Goal: Check status: Check status

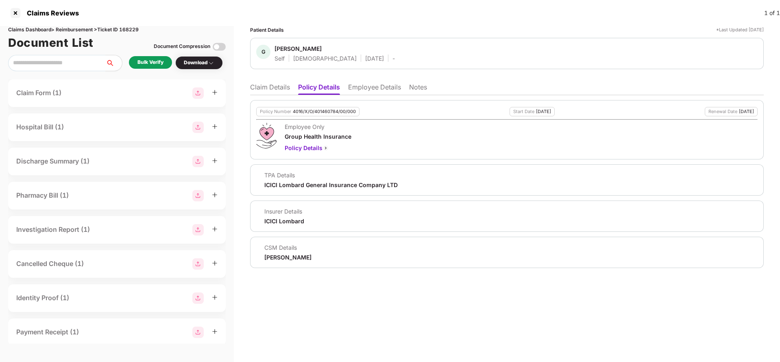
click at [267, 91] on li "Claim Details" at bounding box center [270, 89] width 40 height 12
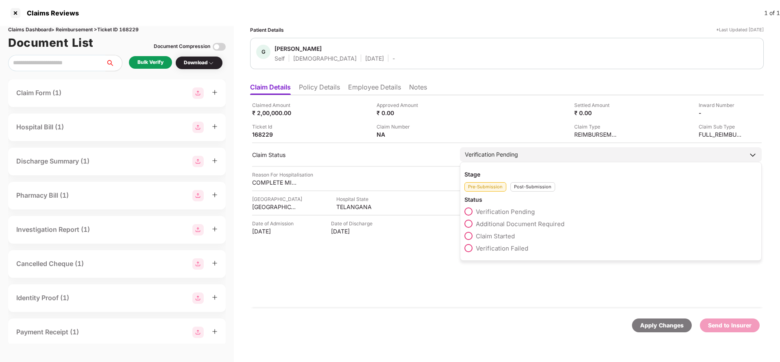
click at [509, 232] on span "Claim Started" at bounding box center [495, 236] width 39 height 8
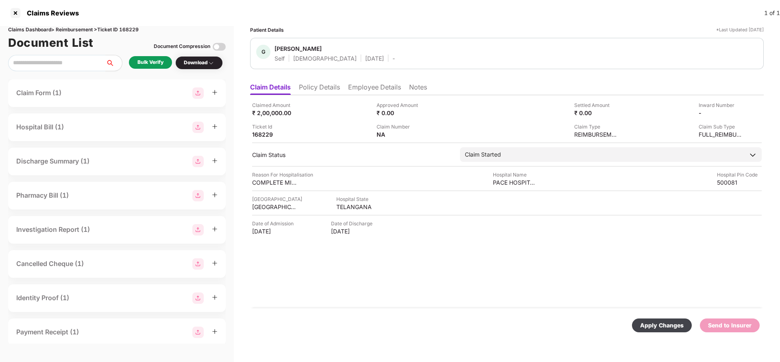
click at [651, 324] on div "Apply Changes" at bounding box center [663, 325] width 44 height 9
click at [316, 80] on ul "Claim Details Policy Details Employee Details Notes" at bounding box center [507, 87] width 514 height 16
click at [316, 87] on li "Policy Details" at bounding box center [319, 89] width 41 height 12
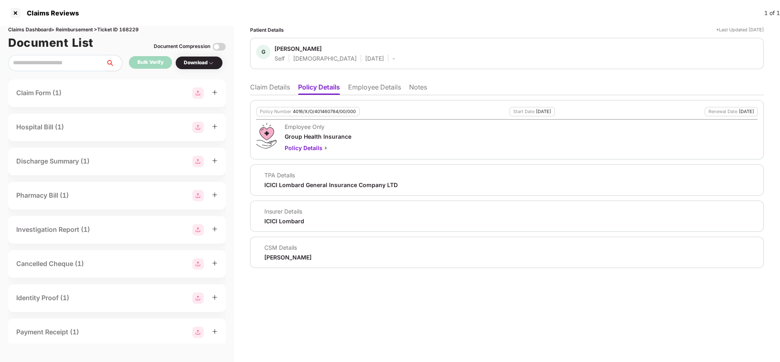
click at [279, 258] on div "[PERSON_NAME]" at bounding box center [288, 258] width 47 height 8
copy div "[PERSON_NAME]"
click at [267, 87] on li "Claim Details" at bounding box center [270, 89] width 40 height 12
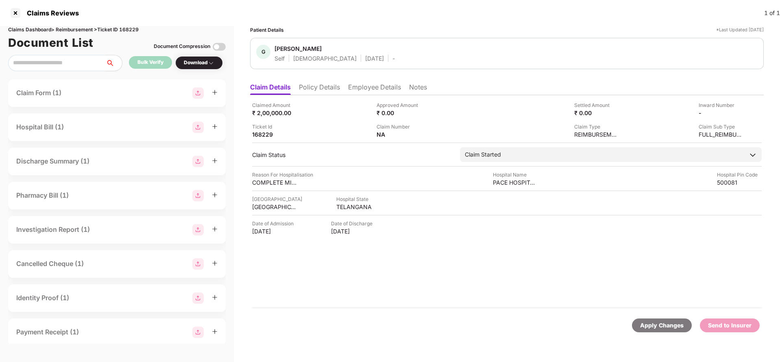
click at [327, 90] on li "Policy Details" at bounding box center [319, 89] width 41 height 12
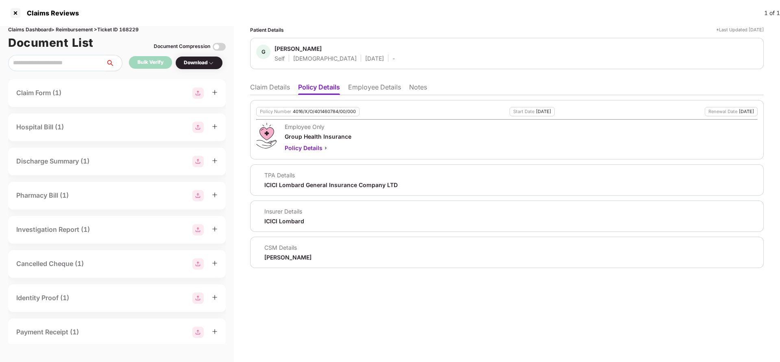
click at [290, 180] on div "TPA Details ICICI Lombard General Insurance Company LTD" at bounding box center [327, 179] width 142 height 17
click at [292, 186] on div "ICICI Lombard General Insurance Company LTD" at bounding box center [331, 185] width 133 height 8
copy div "ICICI Lombard General Insurance Company LTD"
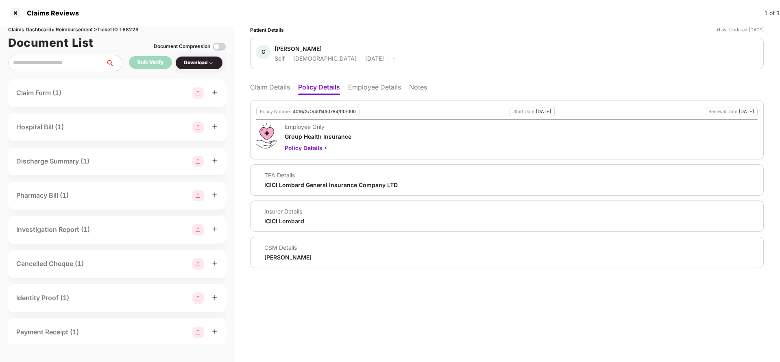
click at [364, 85] on li "Employee Details" at bounding box center [374, 89] width 53 height 12
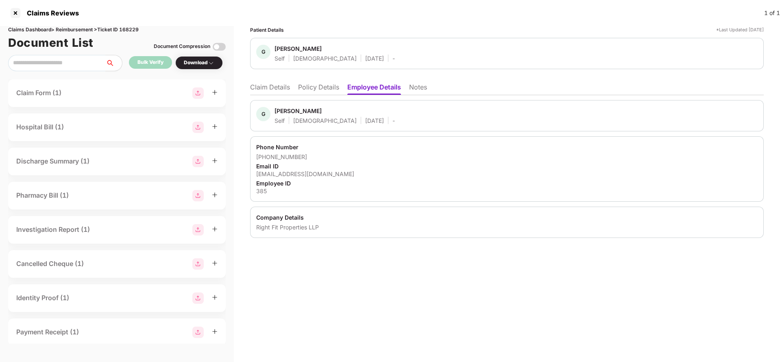
click at [281, 86] on li "Claim Details" at bounding box center [270, 89] width 40 height 12
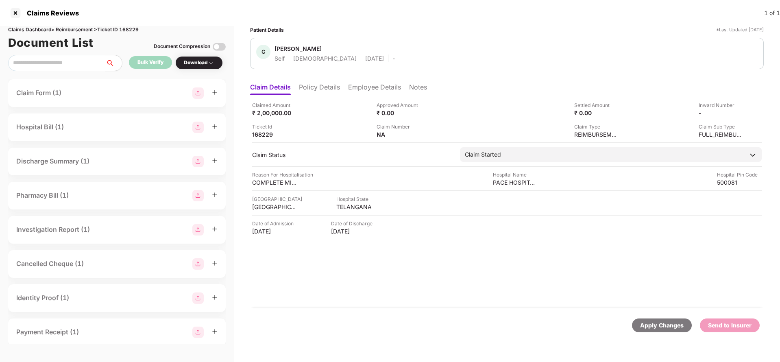
click at [664, 325] on div "Apply Changes" at bounding box center [663, 325] width 44 height 9
click at [136, 26] on div "Claims Dashboard > Reimbursement > Ticket ID 168229" at bounding box center [117, 30] width 218 height 8
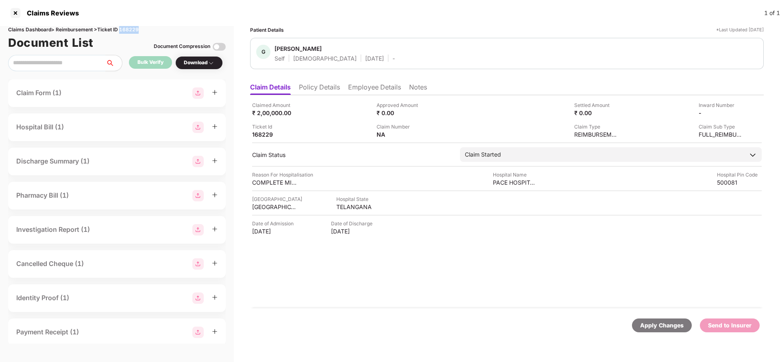
click at [136, 26] on div "Claims Dashboard > Reimbursement > Ticket ID 168229" at bounding box center [117, 30] width 218 height 8
copy div "168229"
click at [649, 324] on div "Apply Changes" at bounding box center [663, 325] width 44 height 9
